Goal: Information Seeking & Learning: Learn about a topic

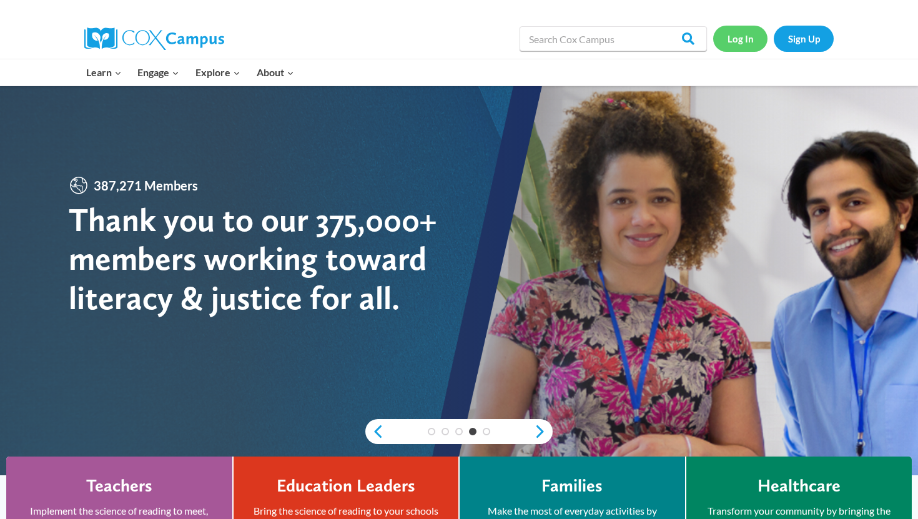
click at [742, 41] on link "Log In" at bounding box center [741, 39] width 54 height 26
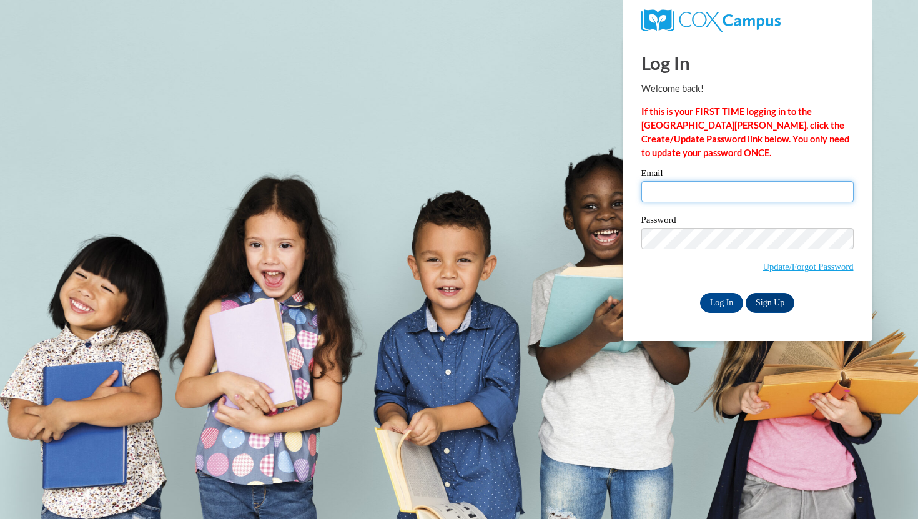
click at [716, 199] on input "Email" at bounding box center [748, 191] width 212 height 21
type input "trreed4270@ung.edu"
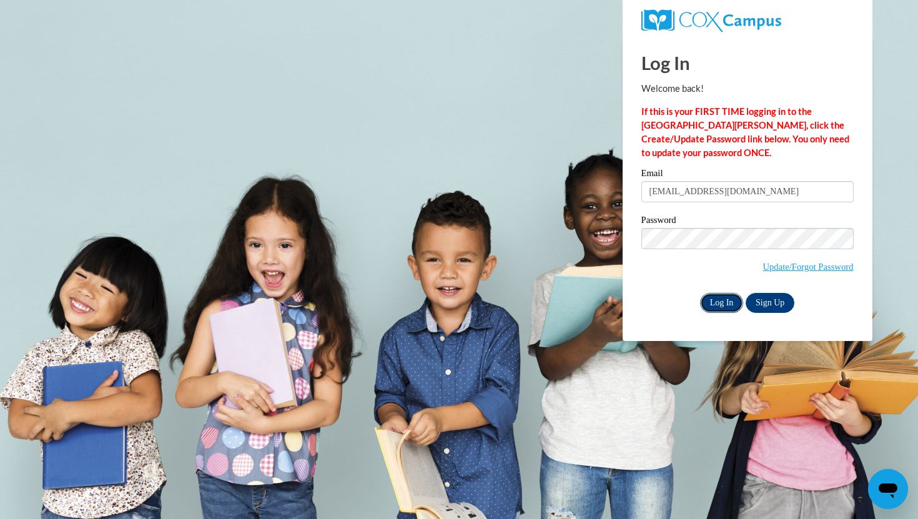
click at [714, 305] on input "Log In" at bounding box center [722, 303] width 44 height 20
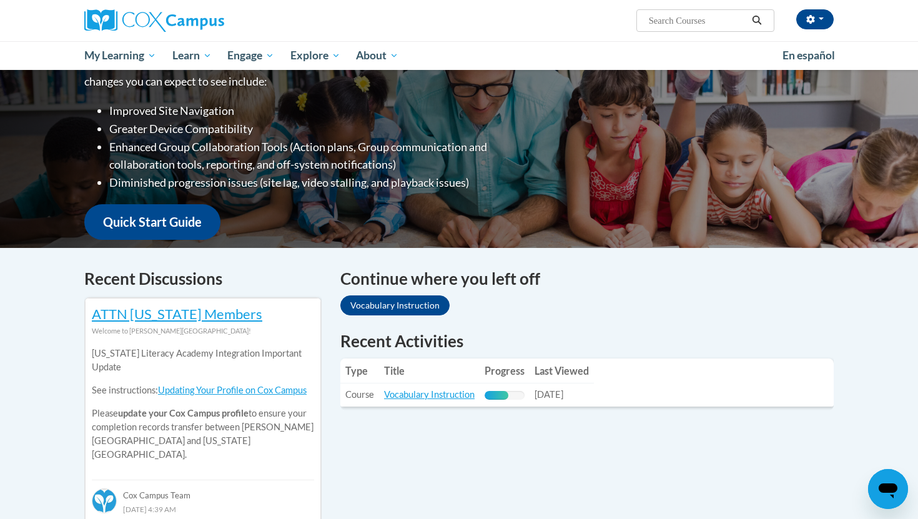
scroll to position [191, 0]
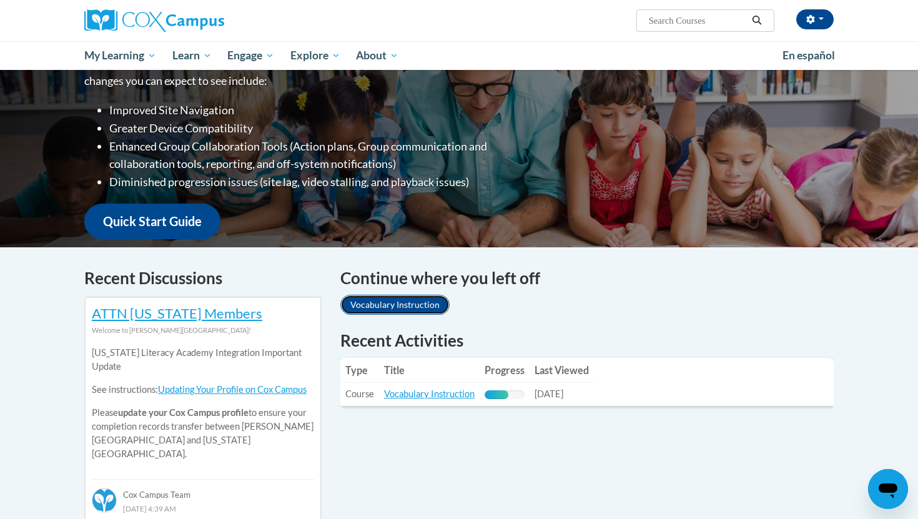
click at [425, 307] on link "Vocabulary Instruction" at bounding box center [395, 305] width 109 height 20
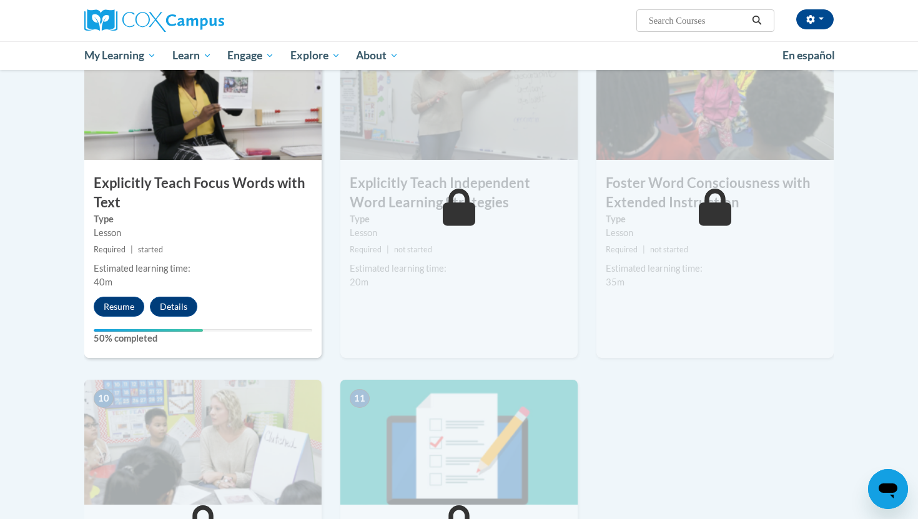
scroll to position [953, 0]
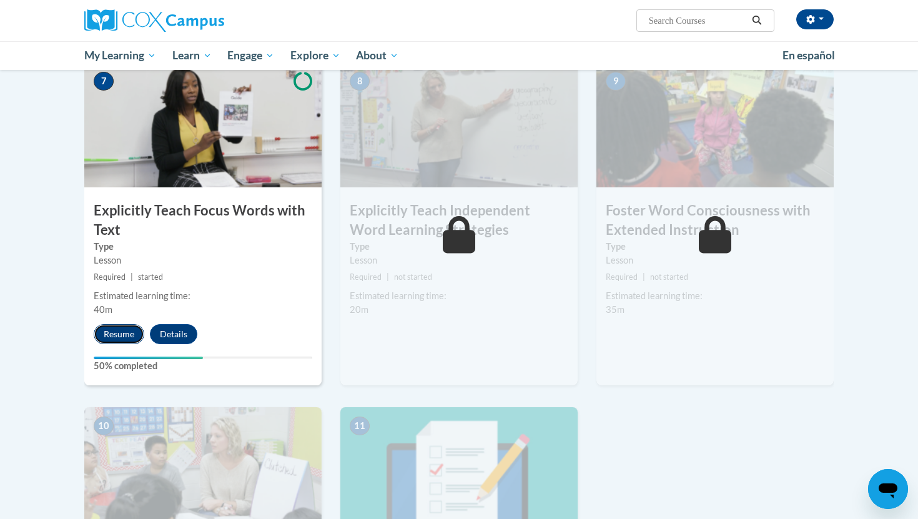
click at [122, 332] on button "Resume" at bounding box center [119, 334] width 51 height 20
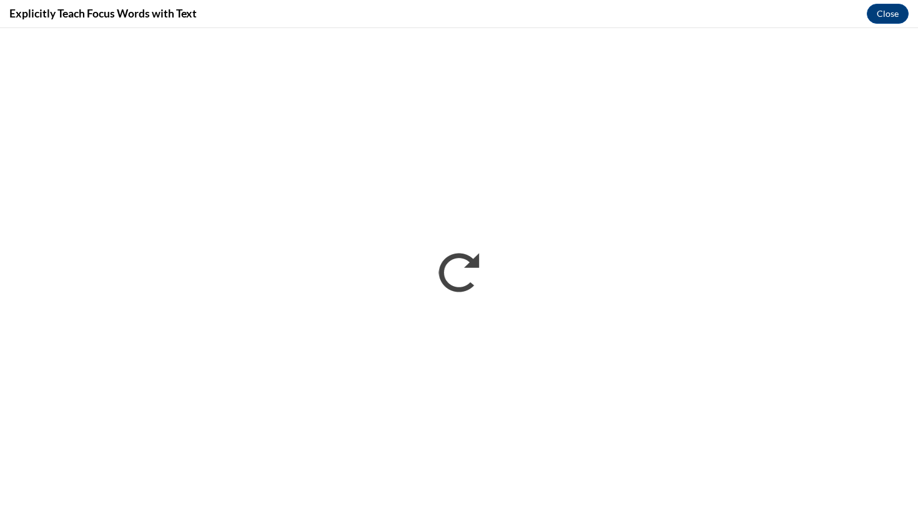
scroll to position [0, 0]
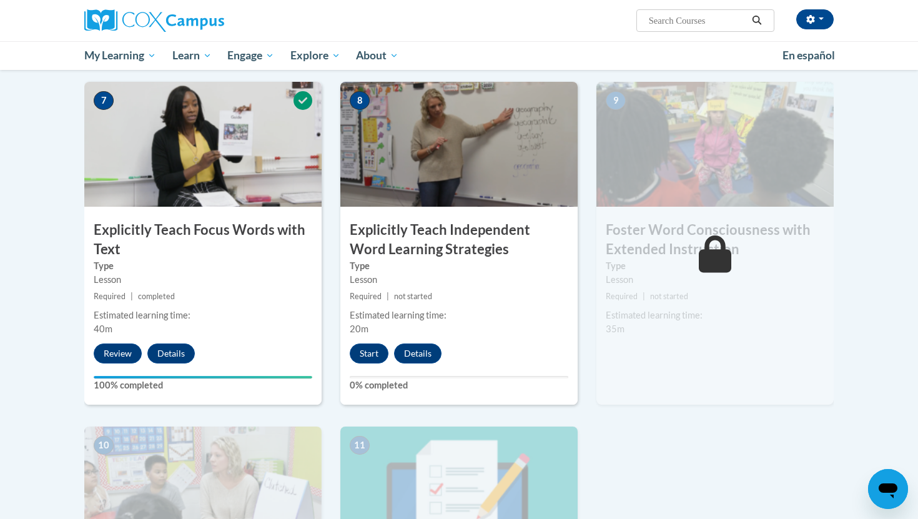
scroll to position [947, 0]
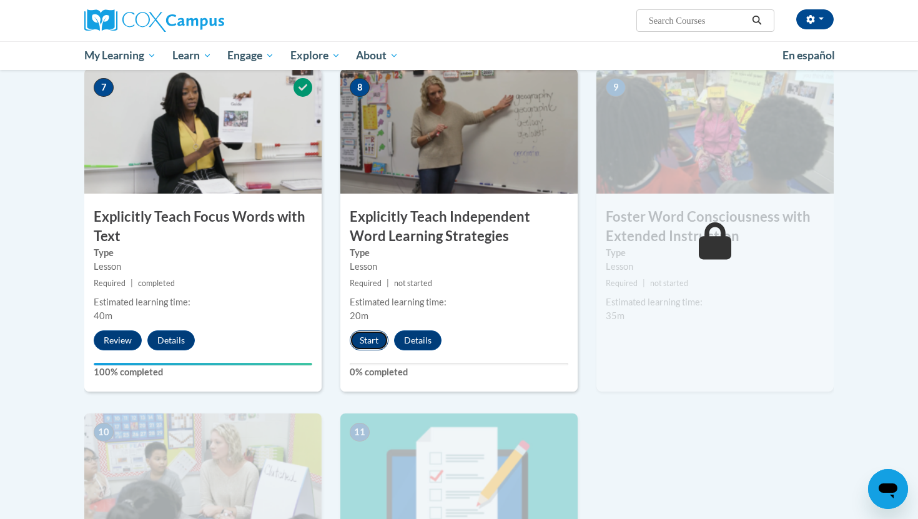
click at [378, 338] on button "Start" at bounding box center [369, 341] width 39 height 20
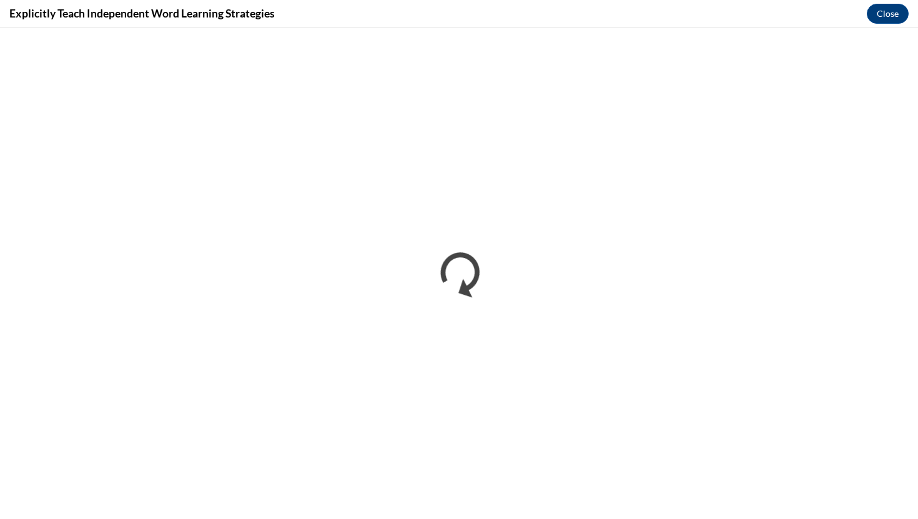
scroll to position [0, 0]
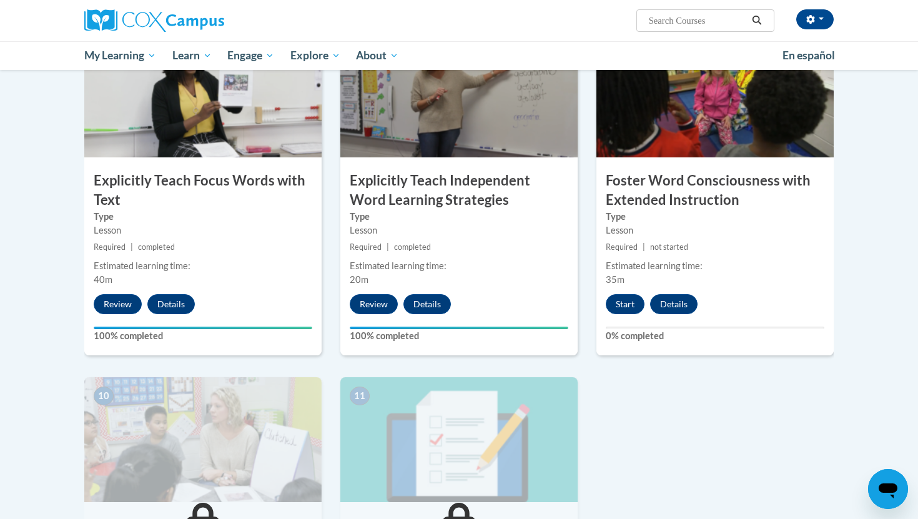
scroll to position [993, 0]
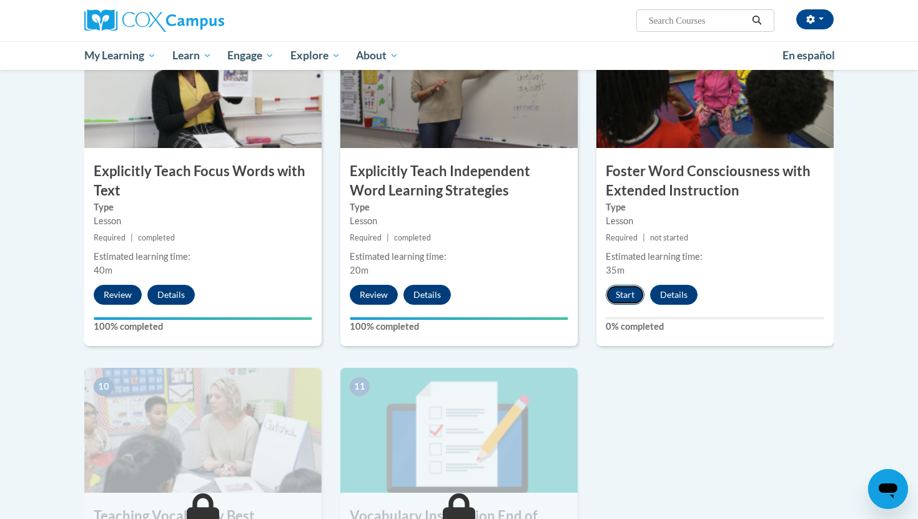
click at [631, 296] on button "Start" at bounding box center [625, 295] width 39 height 20
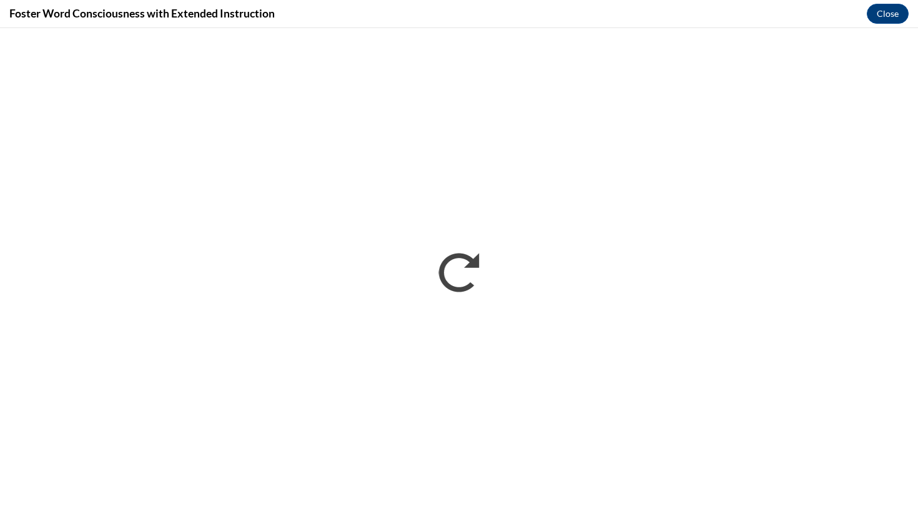
scroll to position [0, 0]
